Goal: Complete application form

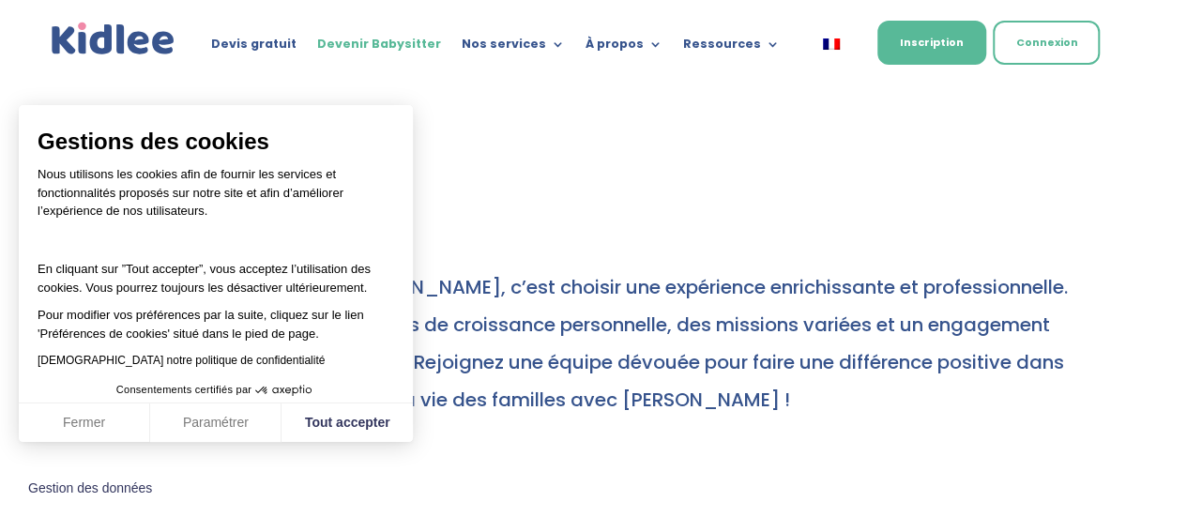
scroll to position [812, 0]
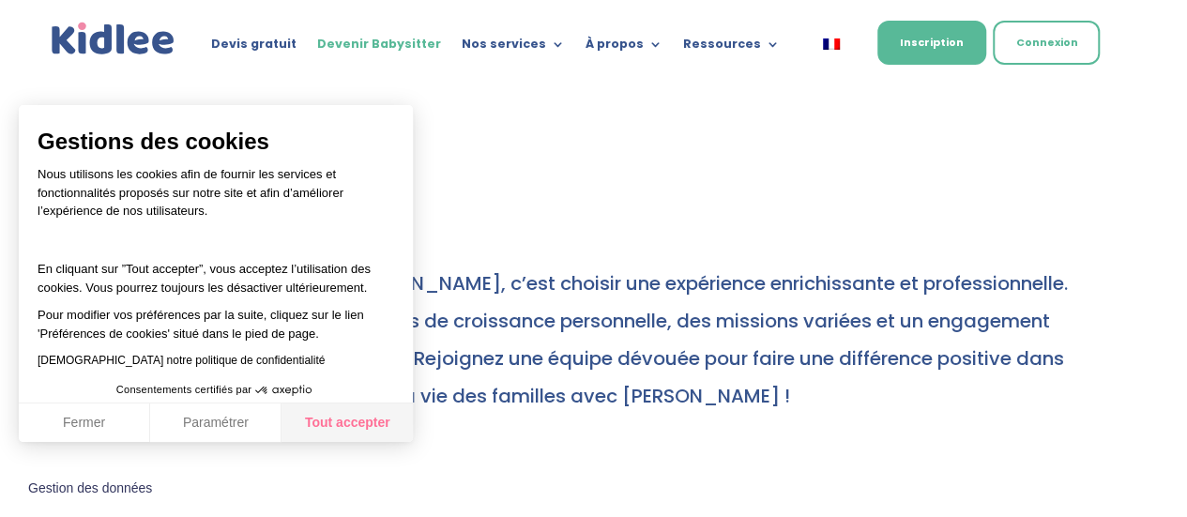
click at [342, 438] on button "Tout accepter" at bounding box center [347, 423] width 131 height 39
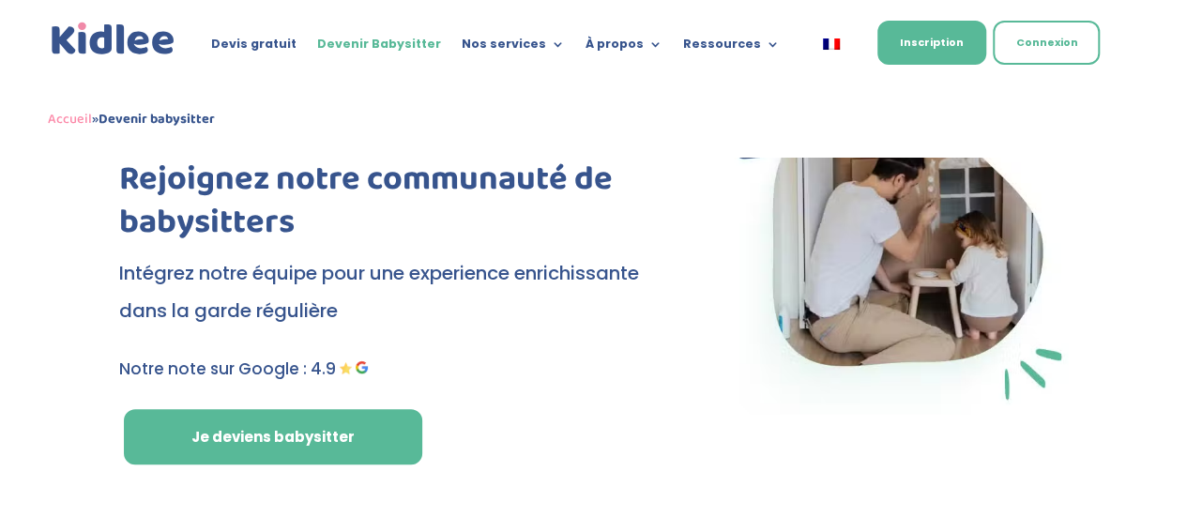
scroll to position [99, 0]
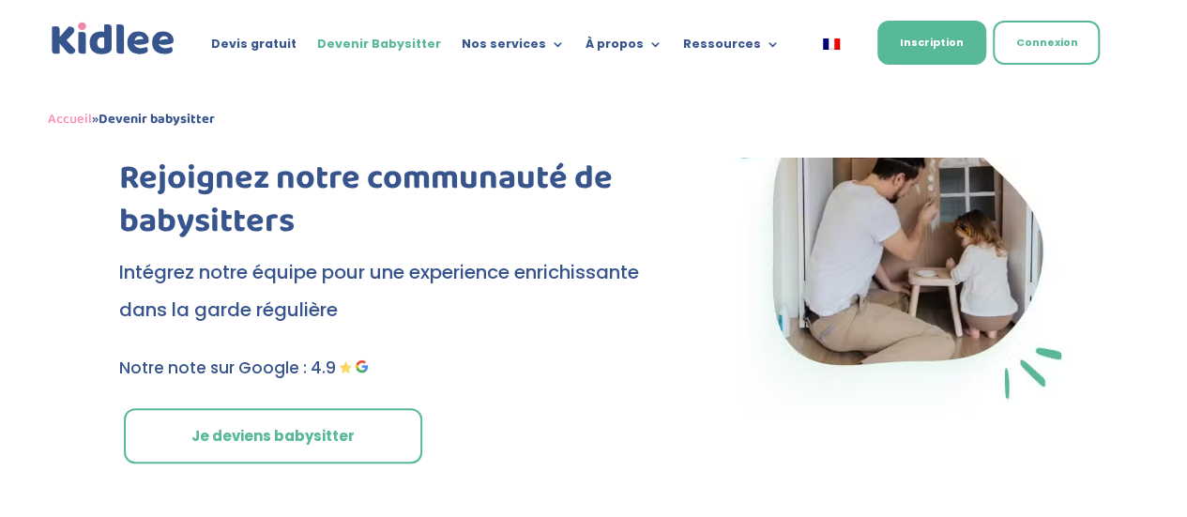
click at [361, 426] on link "Je deviens babysitter" at bounding box center [273, 436] width 298 height 56
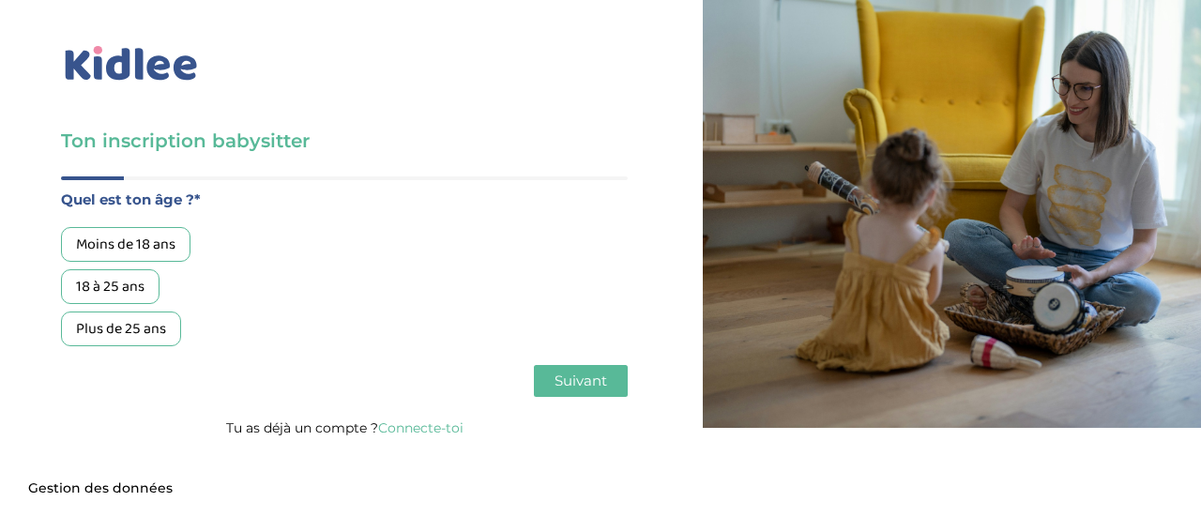
click at [121, 273] on div "18 à 25 ans" at bounding box center [110, 286] width 99 height 35
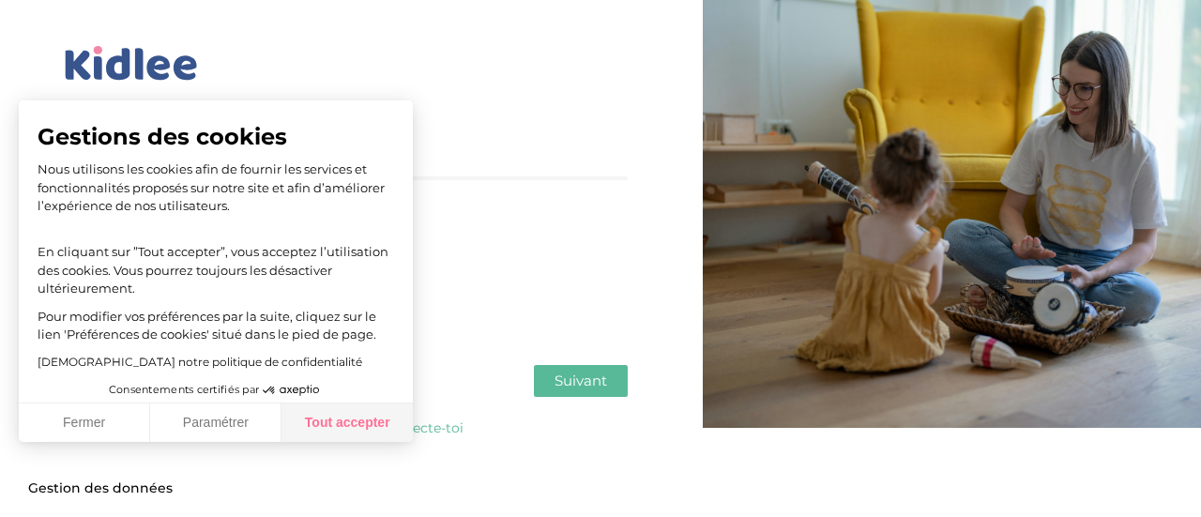
click at [391, 421] on button "Tout accepter" at bounding box center [347, 423] width 131 height 39
checkbox input "true"
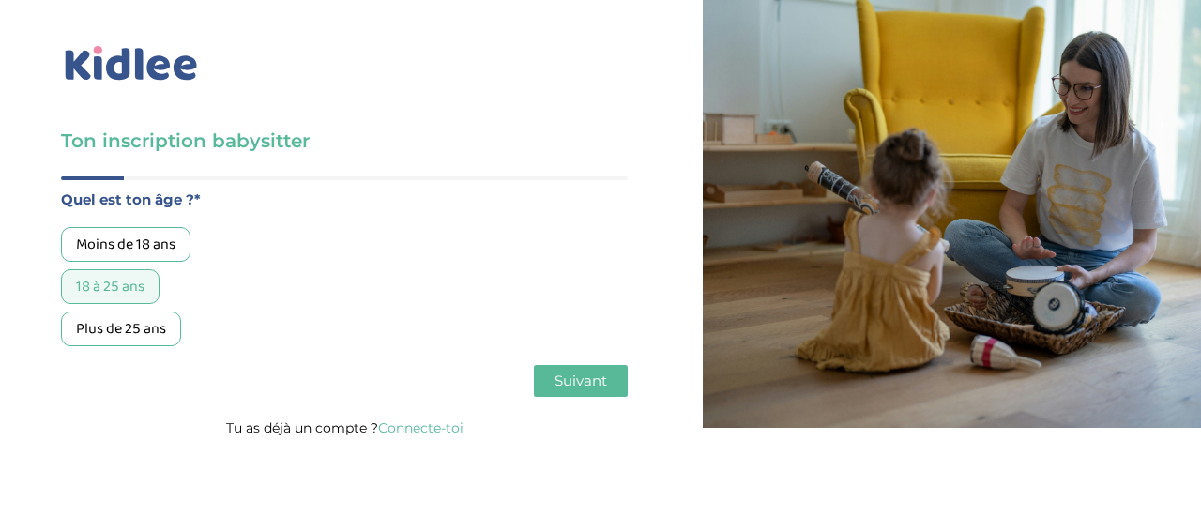
click at [592, 376] on span "Suivant" at bounding box center [581, 381] width 53 height 18
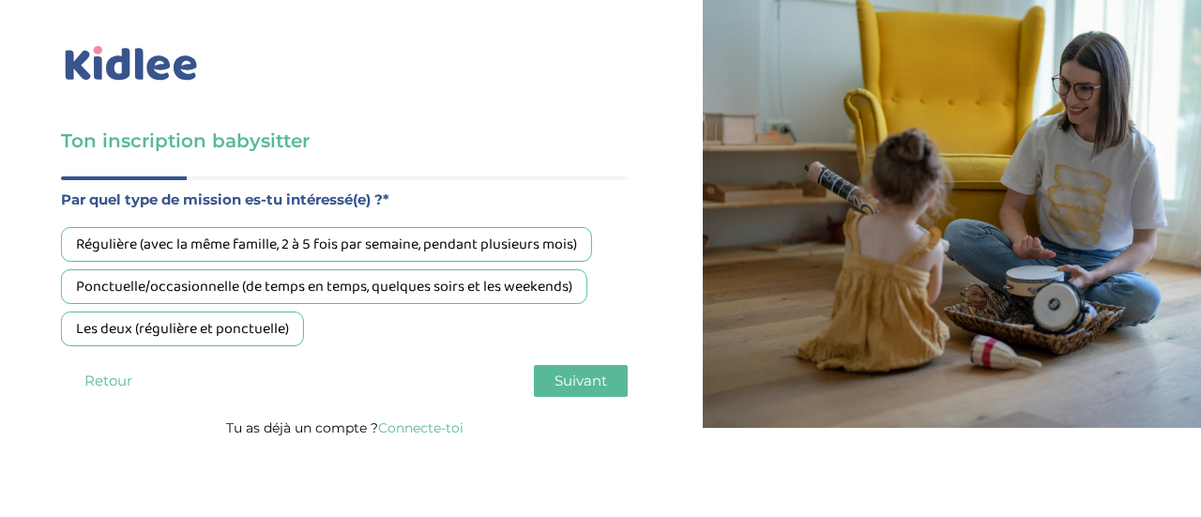
click at [458, 296] on div "Ponctuelle/occasionnelle (de temps en temps, quelques soirs et les weekends)" at bounding box center [324, 286] width 527 height 35
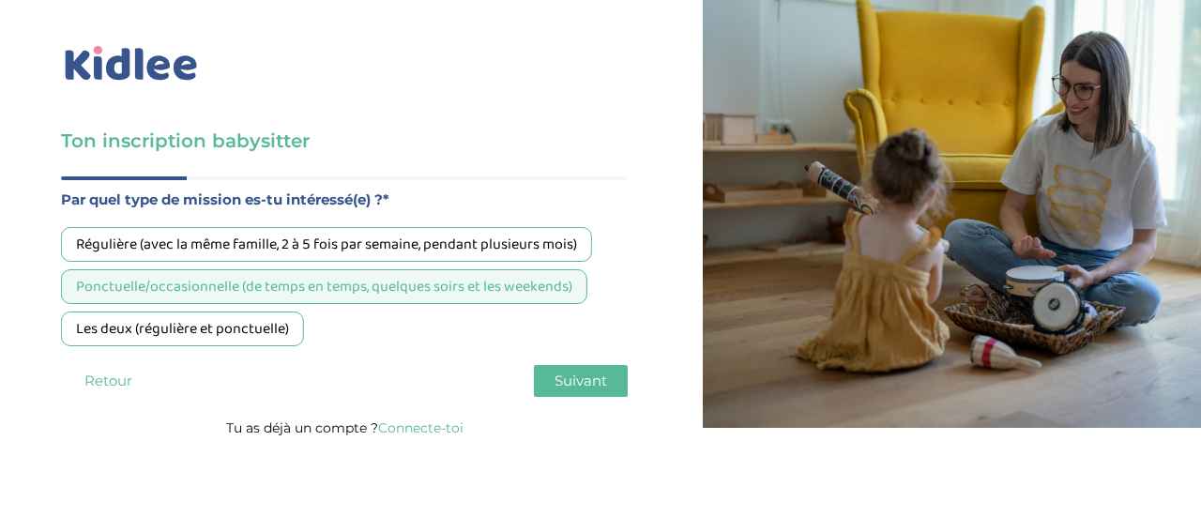
click at [559, 375] on span "Suivant" at bounding box center [581, 381] width 53 height 18
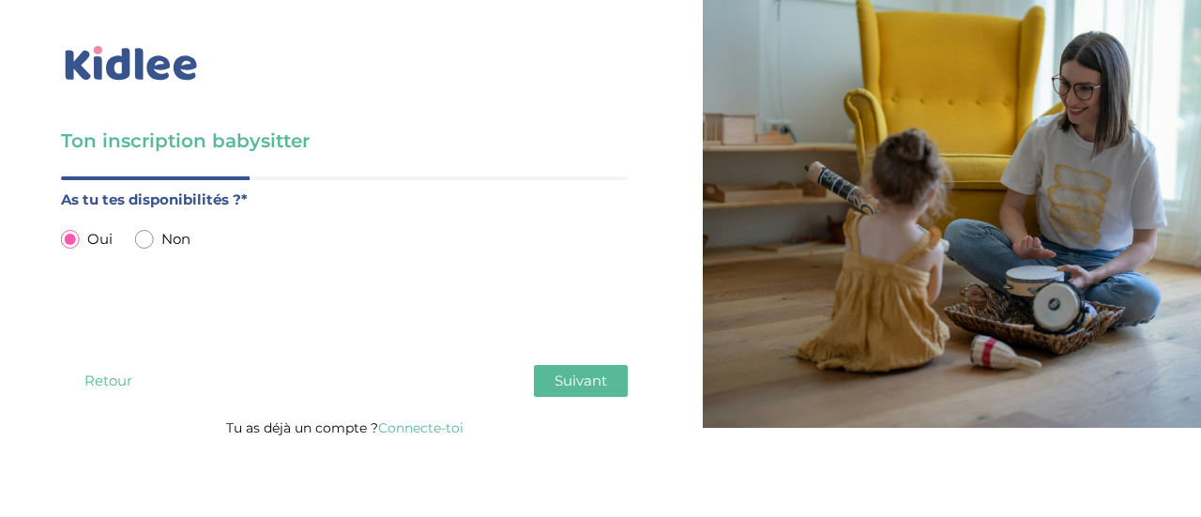
click at [146, 240] on input "radio" at bounding box center [144, 239] width 19 height 19
radio input "true"
radio input "false"
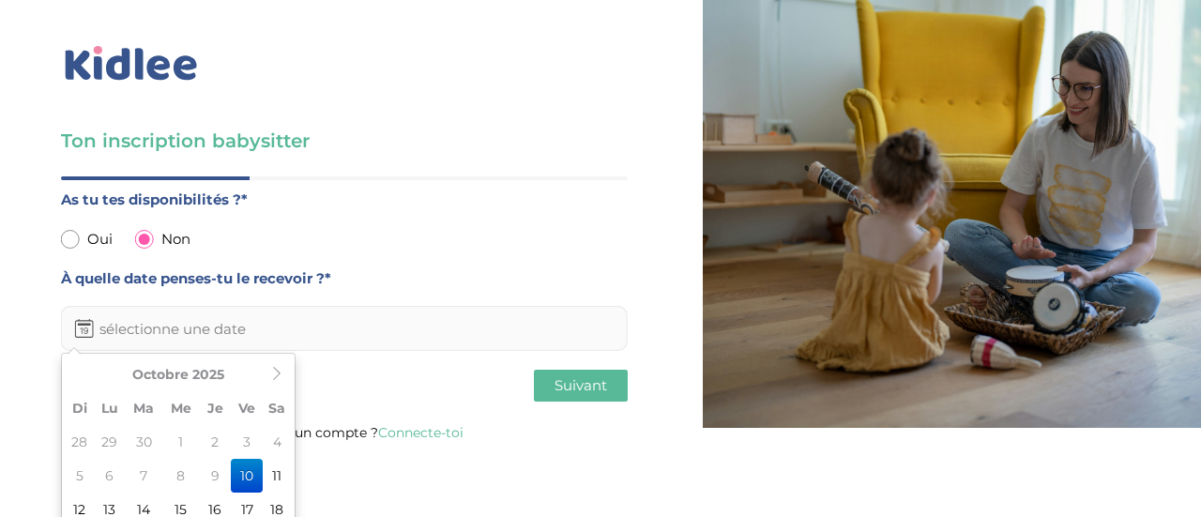
click at [317, 317] on input "text" at bounding box center [344, 328] width 567 height 45
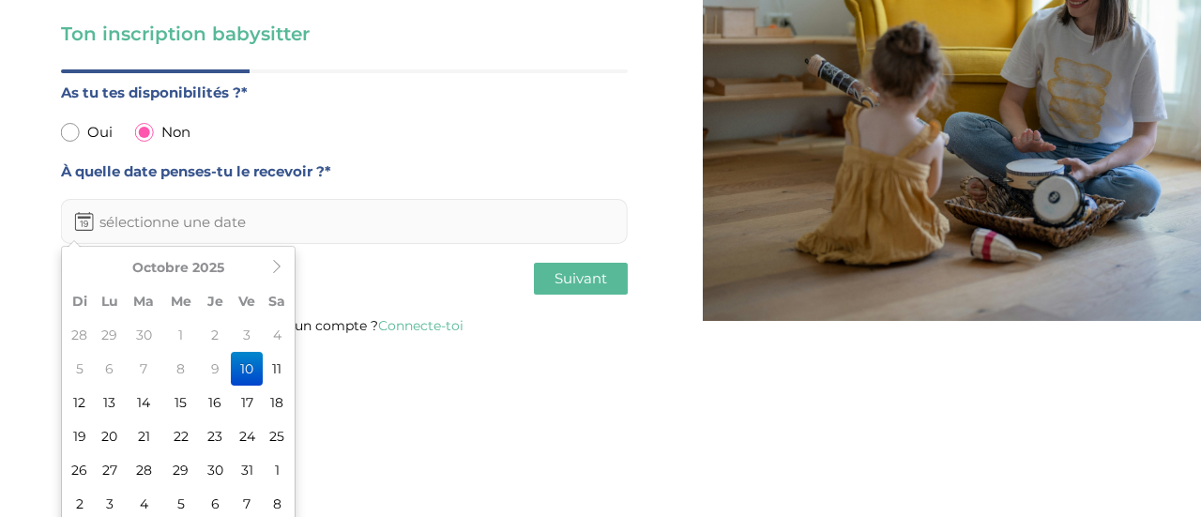
scroll to position [115, 0]
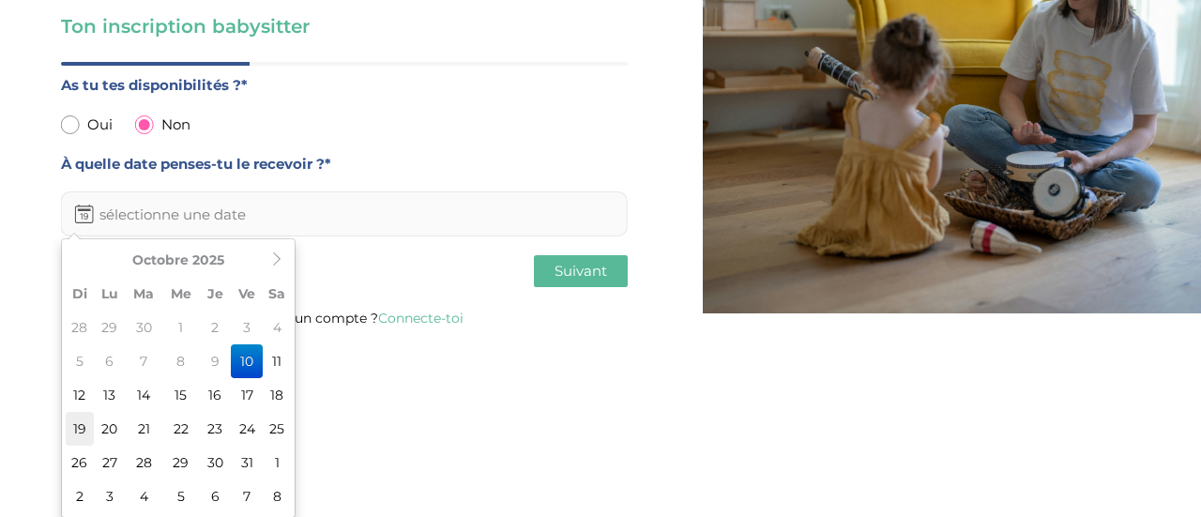
click at [79, 421] on td "19" at bounding box center [80, 429] width 28 height 34
type input "19-10-2025"
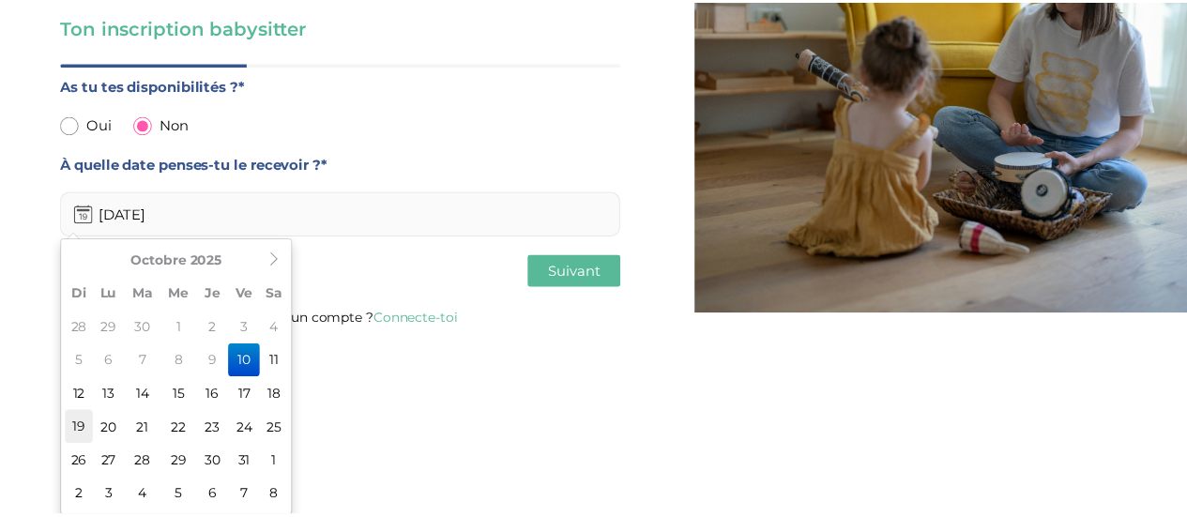
scroll to position [0, 0]
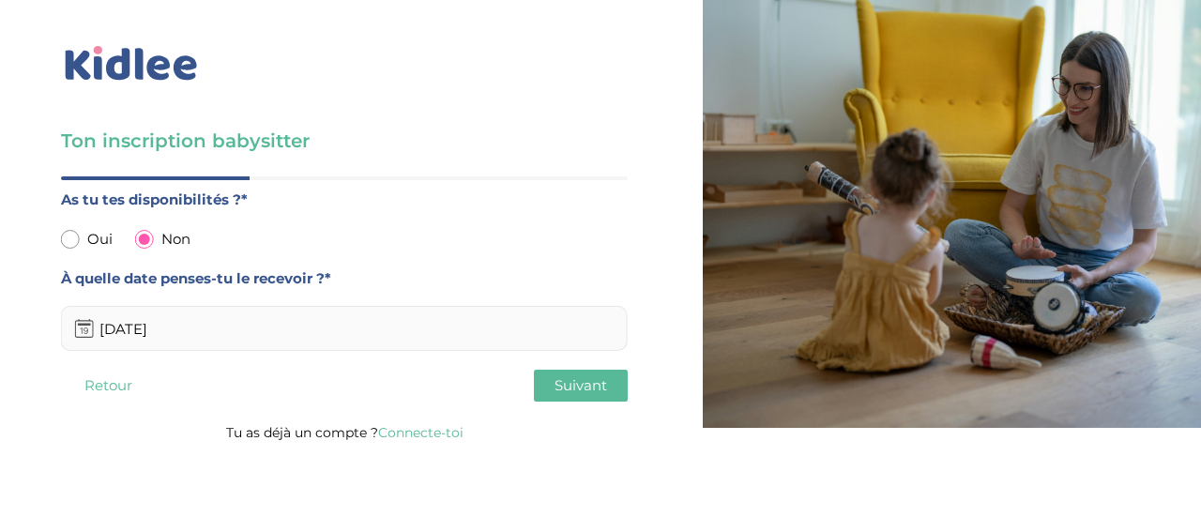
click at [578, 382] on span "Suivant" at bounding box center [581, 385] width 53 height 18
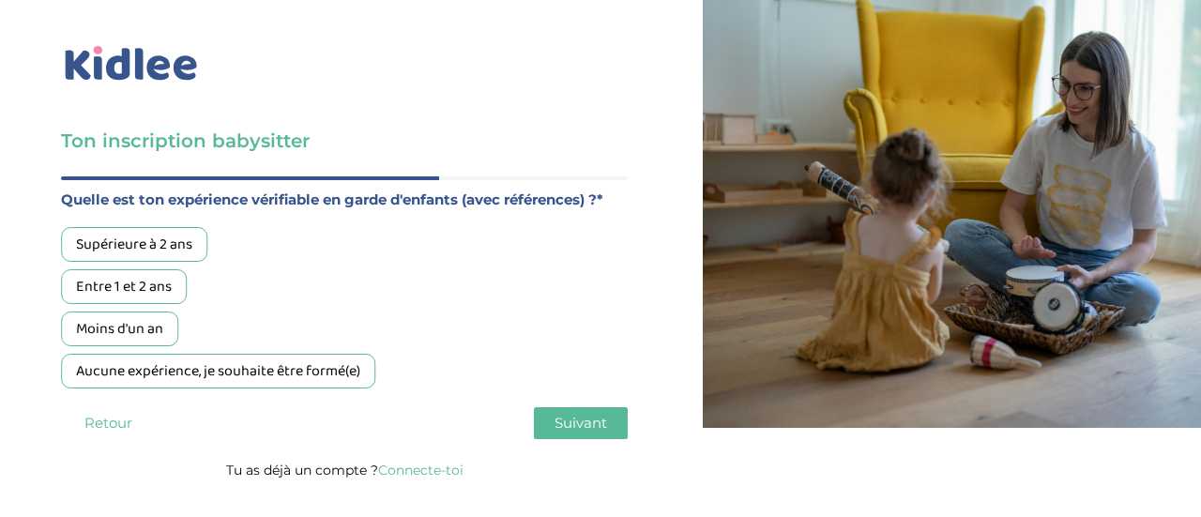
click at [155, 277] on div "Entre 1 et 2 ans" at bounding box center [124, 286] width 126 height 35
click at [588, 423] on span "Suivant" at bounding box center [581, 423] width 53 height 18
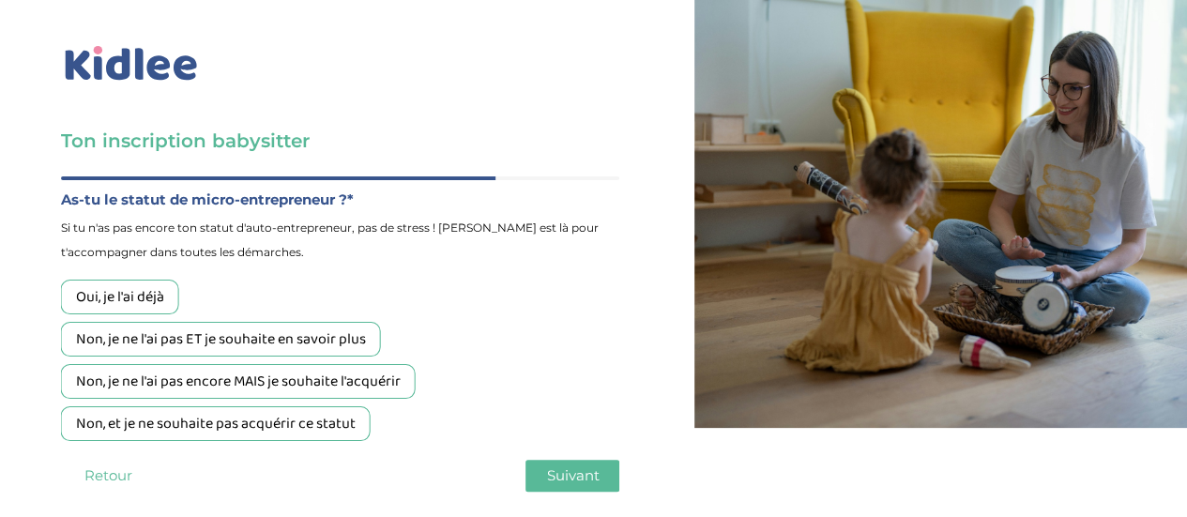
click at [271, 425] on div "Non, et je ne souhaite pas acquérir ce statut" at bounding box center [216, 423] width 310 height 35
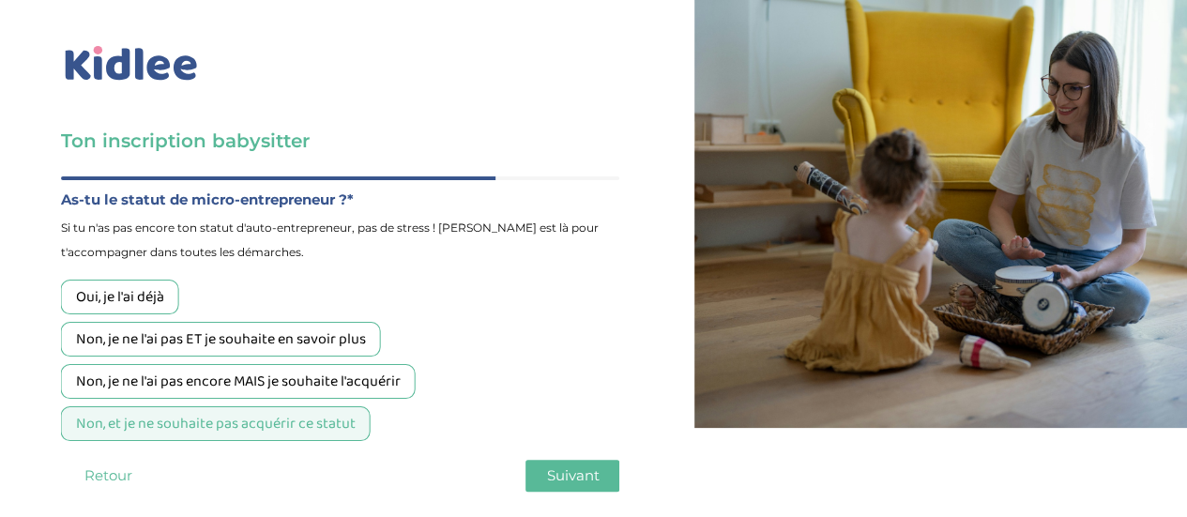
click at [552, 481] on span "Suivant" at bounding box center [572, 475] width 53 height 18
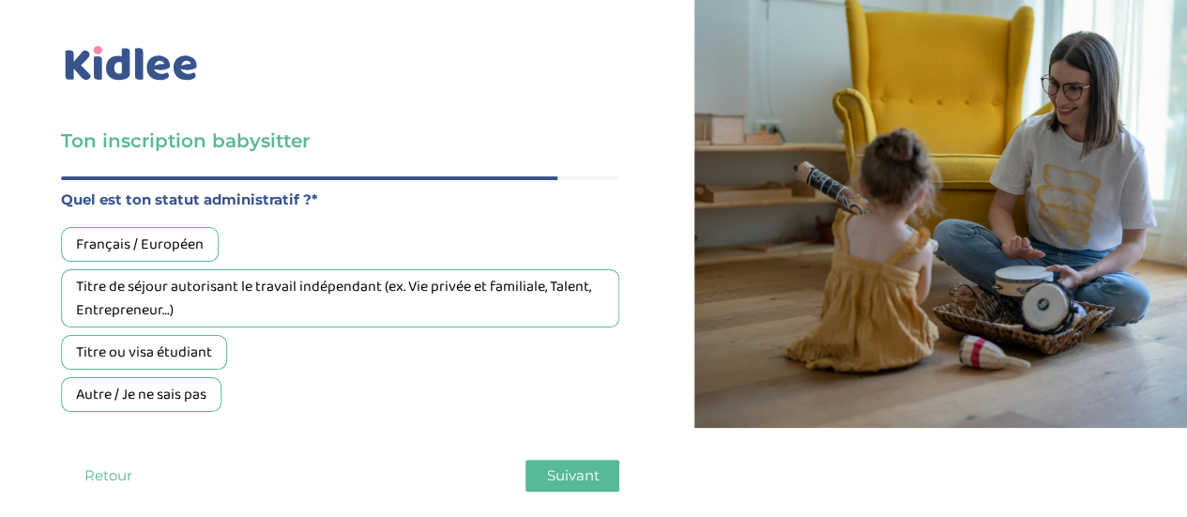
click at [184, 238] on div "Français / Européen" at bounding box center [140, 244] width 158 height 35
click at [554, 472] on span "Suivant" at bounding box center [572, 475] width 53 height 18
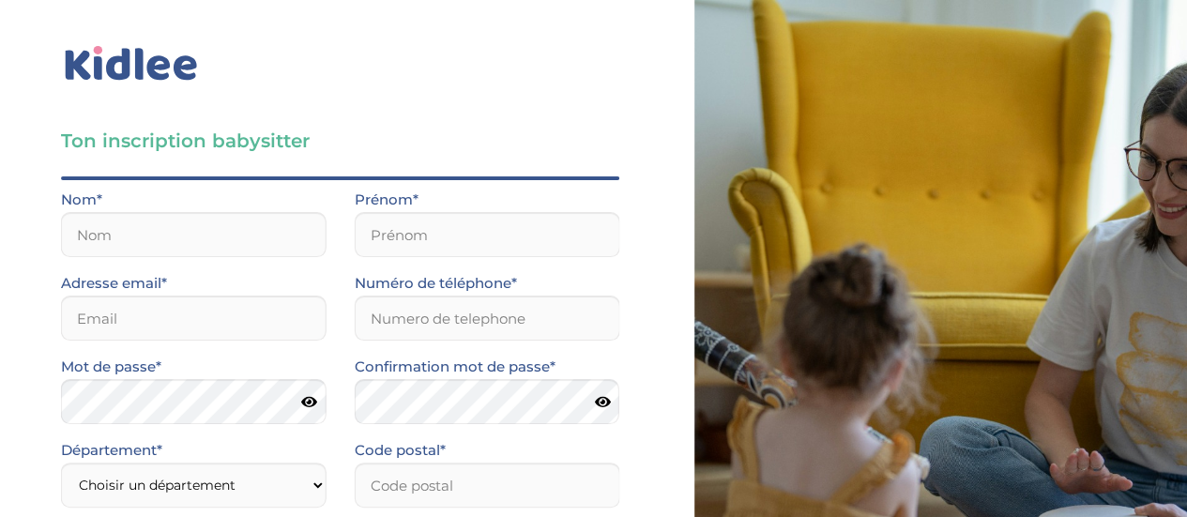
scroll to position [108, 0]
click at [274, 212] on input "text" at bounding box center [194, 234] width 266 height 45
type input "Célarié"
type input "Taïna"
type input "taina.celarie@gmail.com"
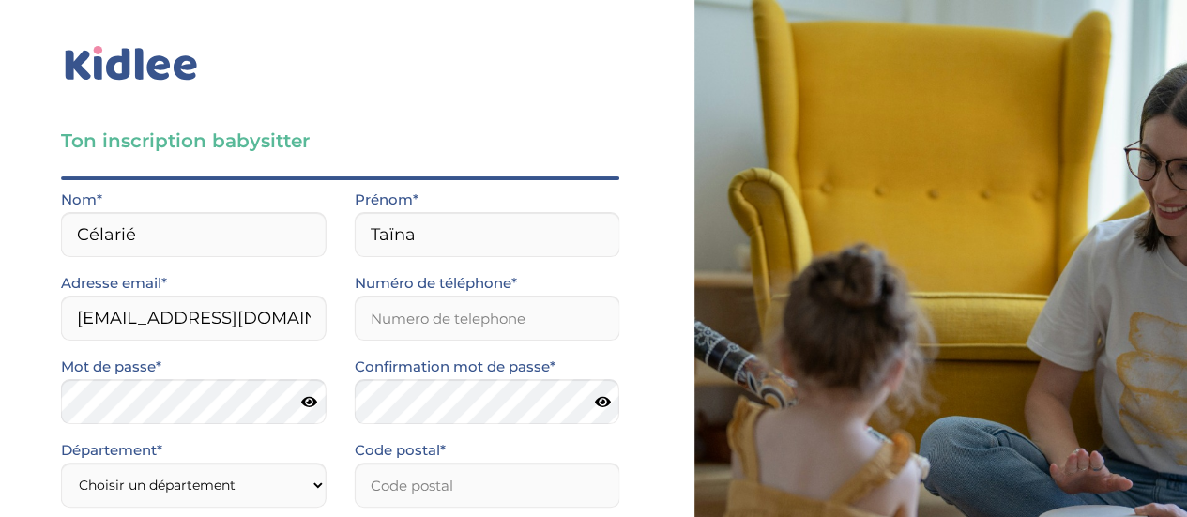
type input "0768078747"
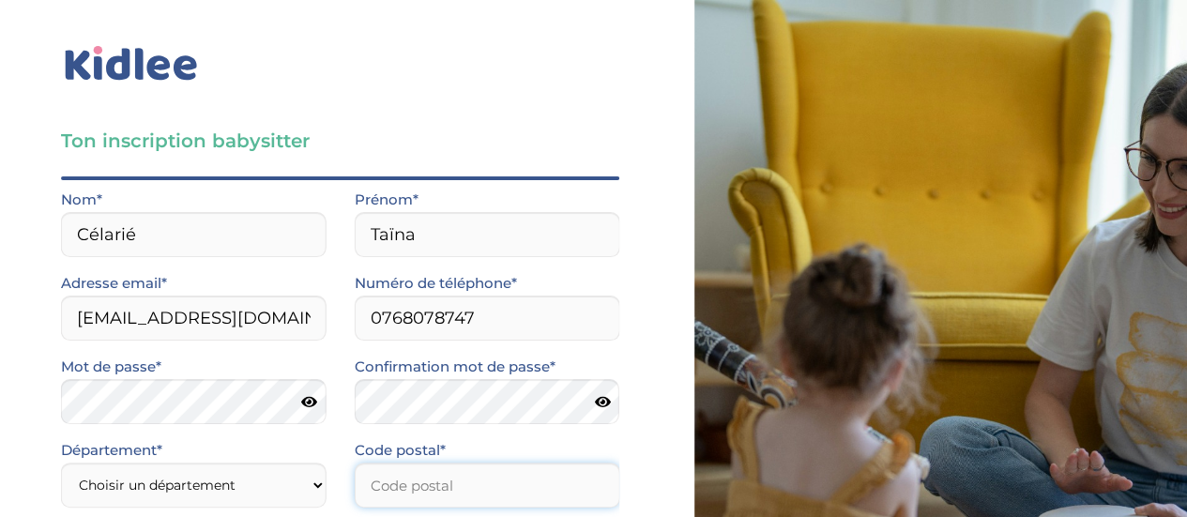
type input "75019"
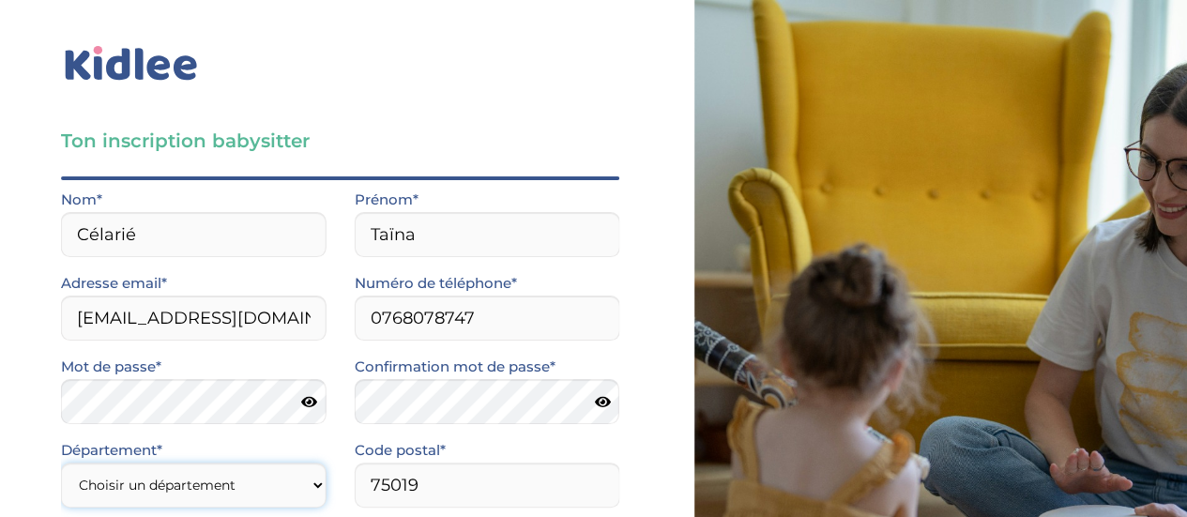
click at [296, 463] on select "Choisir un département Paris (75) Hauts-de-Seine (92) Yvelines (78) Val-de-Marn…" at bounding box center [194, 485] width 266 height 45
select select "75"
click at [61, 463] on select "Choisir un département Paris (75) Hauts-de-Seine (92) Yvelines (78) Val-de-Marn…" at bounding box center [194, 485] width 266 height 45
select select "1"
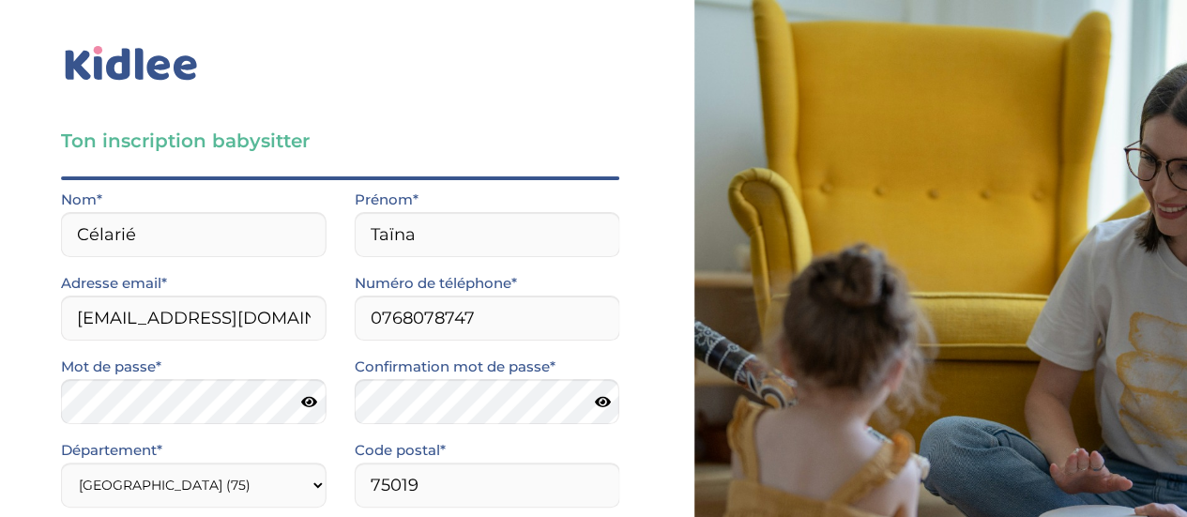
click at [0, 0] on input "Je consens à ce que les données relatives à mon compte soient traitées." at bounding box center [0, 0] width 0 height 0
click at [0, 0] on input "J’accepte sans réserve les conditions générales d’utilisation des services KIDL…" at bounding box center [0, 0] width 0 height 0
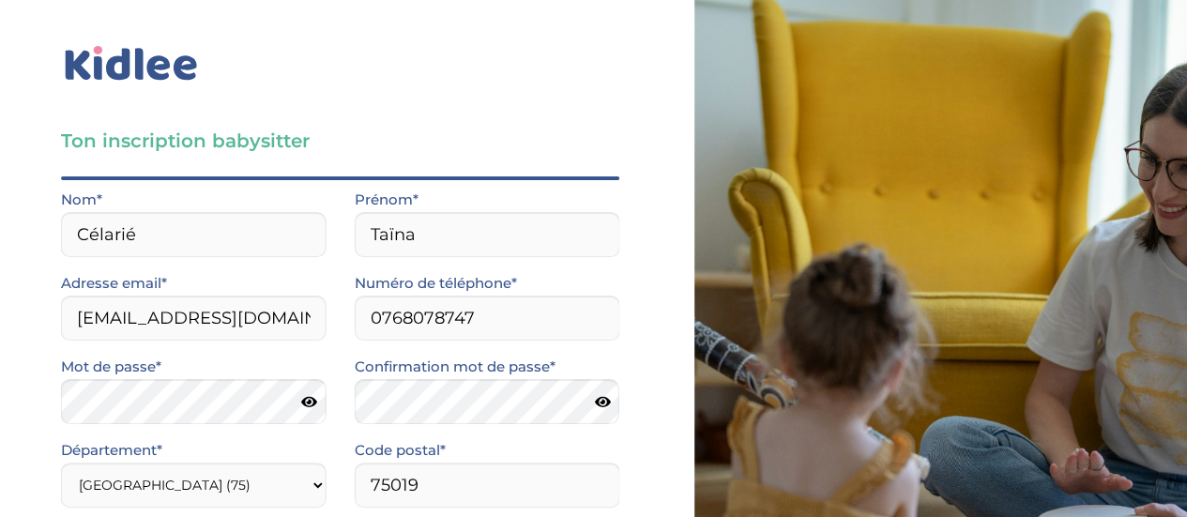
scroll to position [177, 0]
click at [336, 438] on div "Département* Choisir un département Paris (75) Hauts-de-Seine (92) Yvelines (78…" at bounding box center [194, 480] width 294 height 84
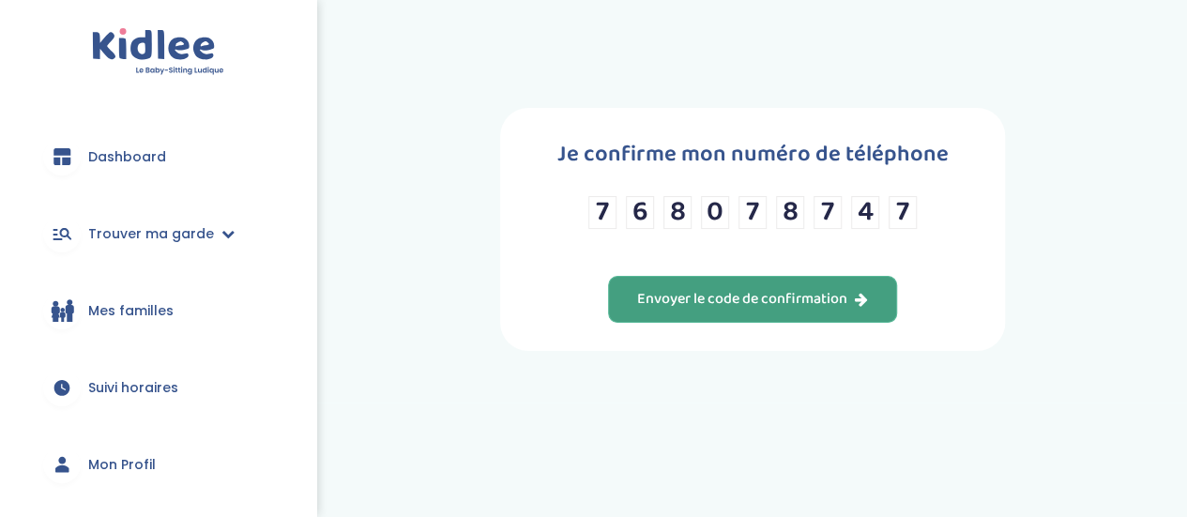
click at [789, 297] on div "Envoyer le code de confirmation" at bounding box center [752, 300] width 231 height 22
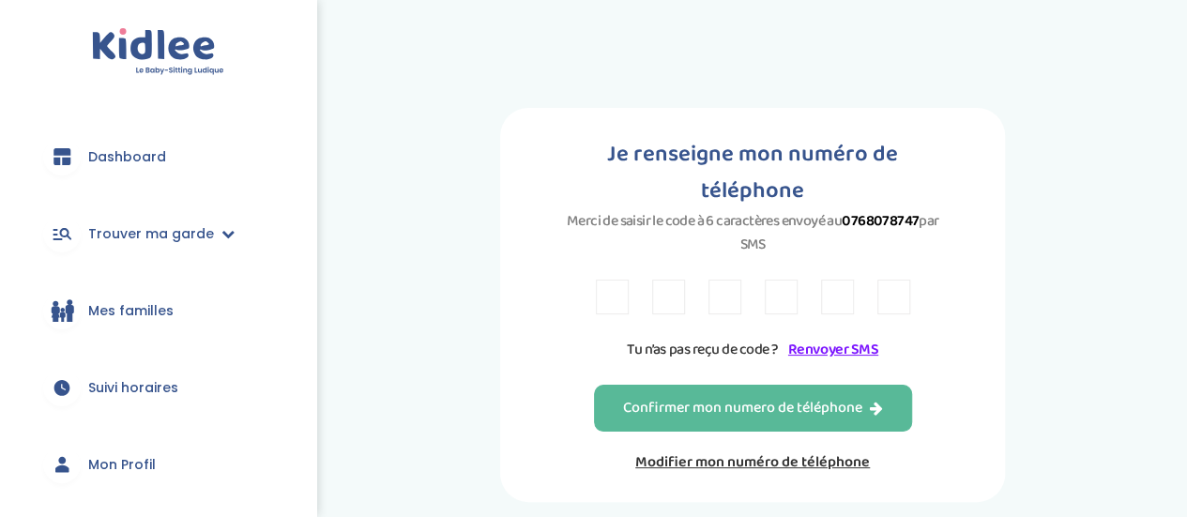
click at [613, 280] on input "text" at bounding box center [612, 297] width 33 height 35
type input "5"
type input "B"
type input "L"
type input "M"
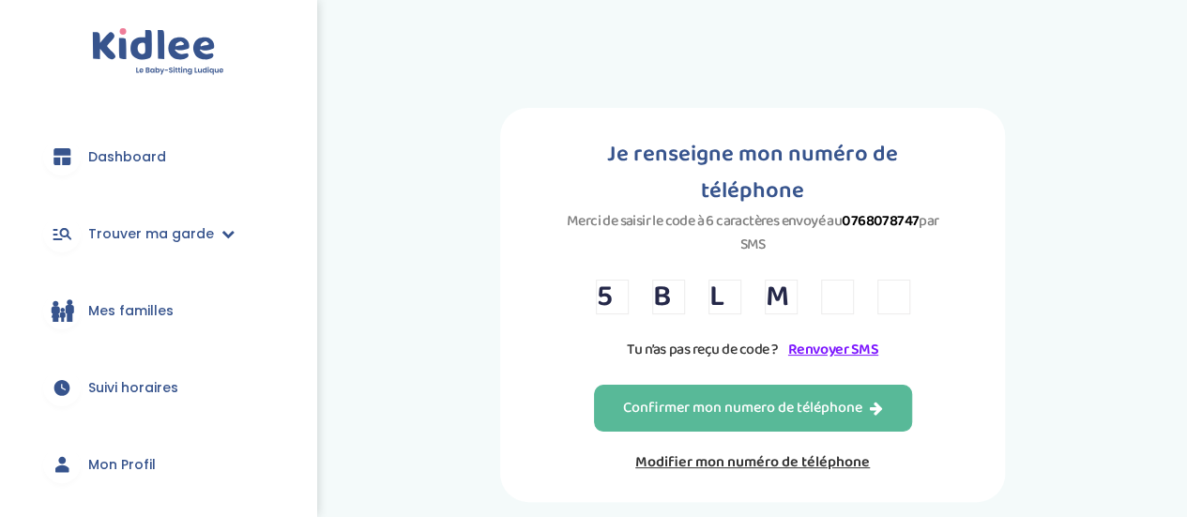
type input "L"
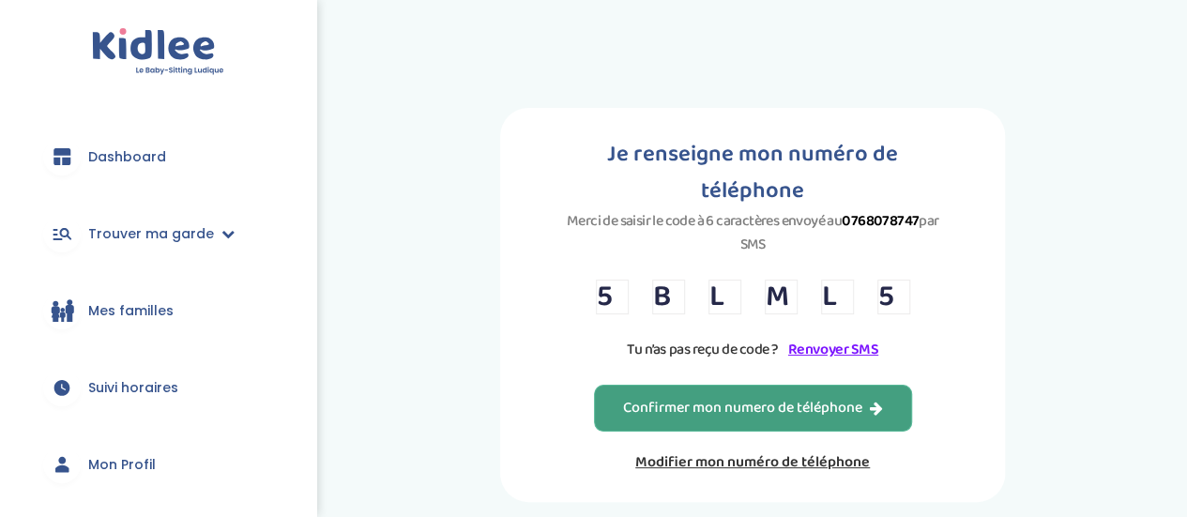
type input "5"
click at [685, 398] on div "Confirmer mon numero de téléphone" at bounding box center [753, 409] width 260 height 22
